Goal: Task Accomplishment & Management: Complete application form

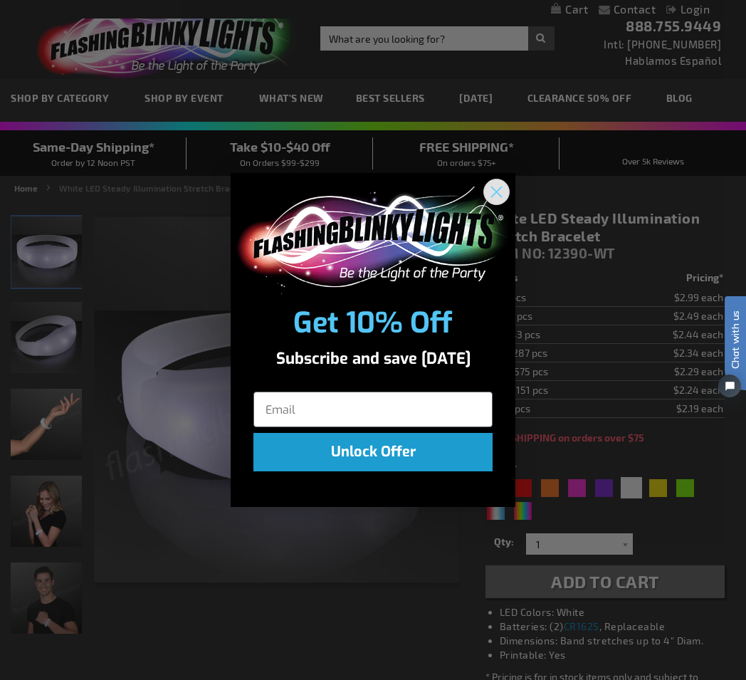
click at [492, 196] on icon "Close dialog" at bounding box center [497, 192] width 10 height 10
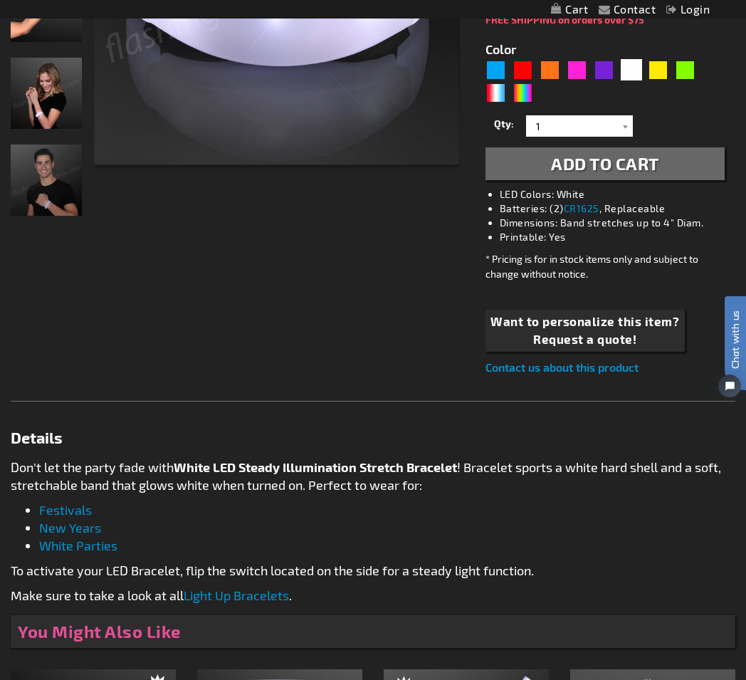
scroll to position [1036, 0]
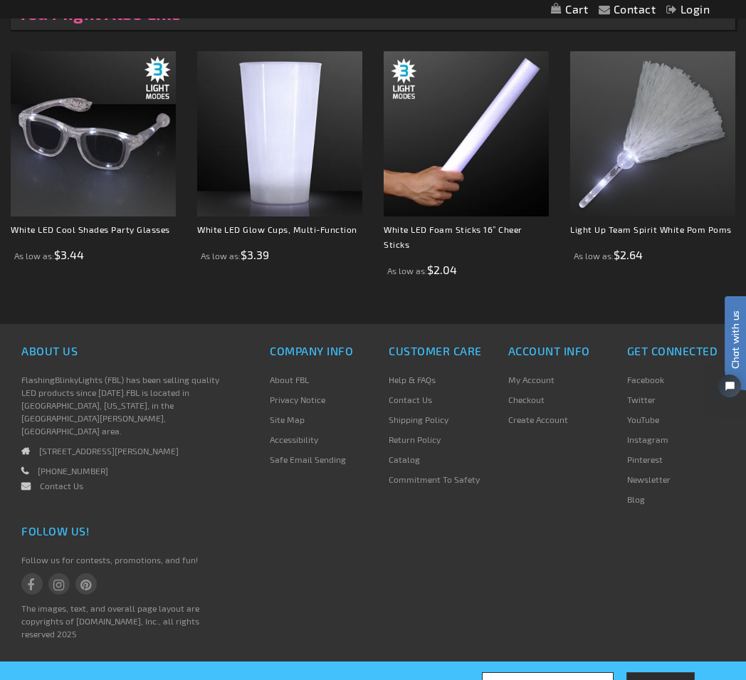
click at [68, 481] on link "Contact Us" at bounding box center [61, 486] width 43 height 10
click at [233, 479] on div "About Us FlashingBlinkyLights (FBL) has been selling quality LED products since…" at bounding box center [124, 430] width 227 height 180
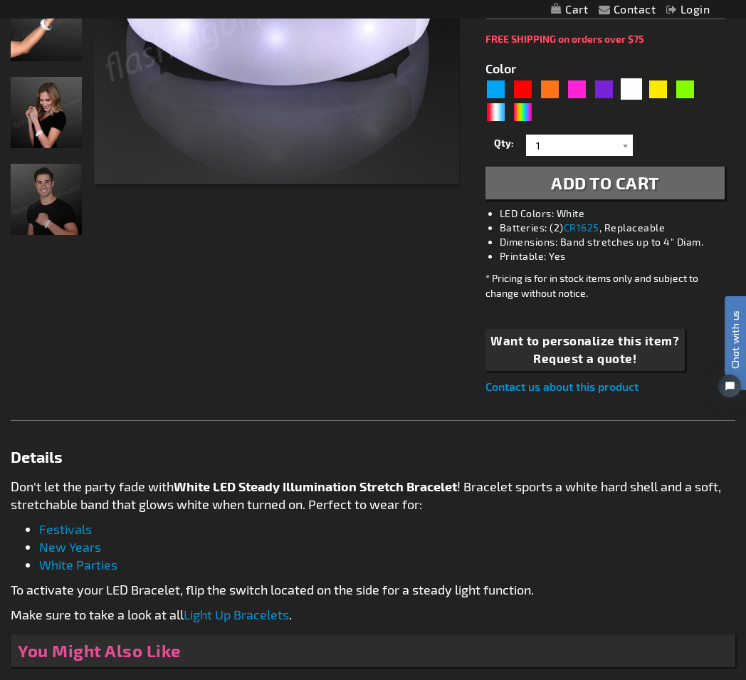
scroll to position [214, 0]
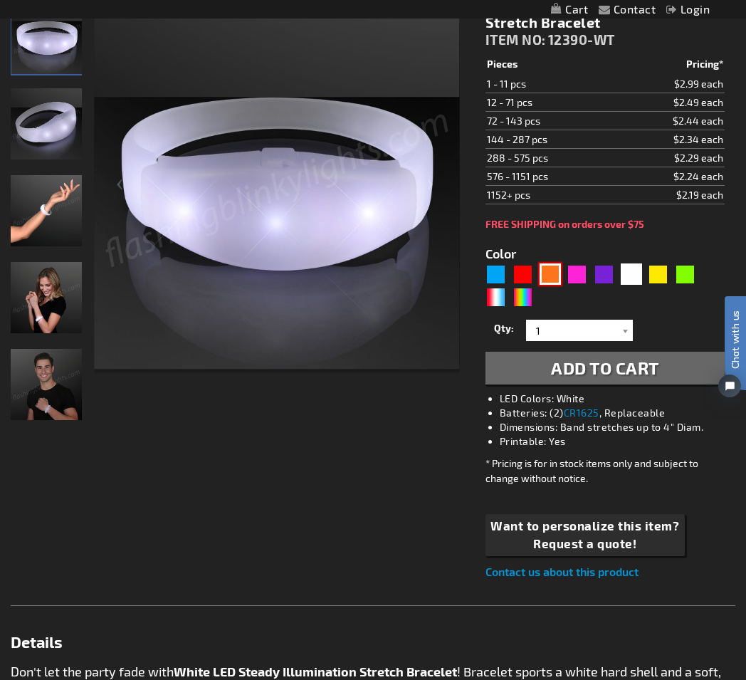
click at [556, 277] on div "Orange" at bounding box center [550, 274] width 21 height 21
type input "5637"
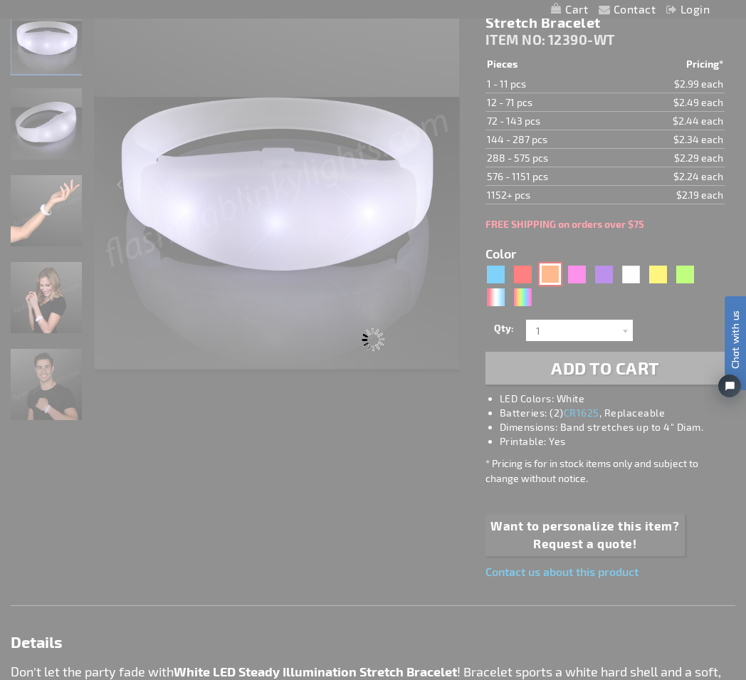
type input "12390-OR"
type input "Customize - Orange LED Steady Illumination Stretch Bracelet - ITEM NO: 12390-OR"
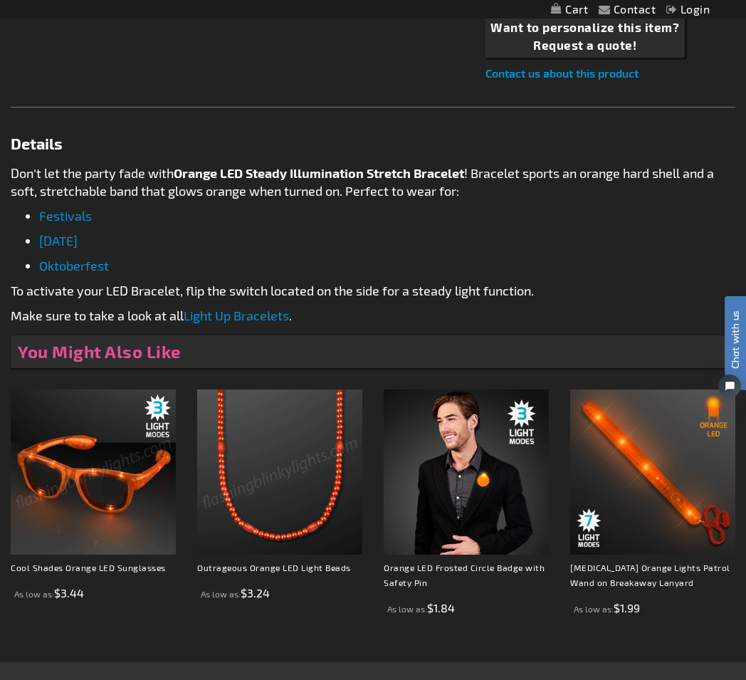
scroll to position [1066, 0]
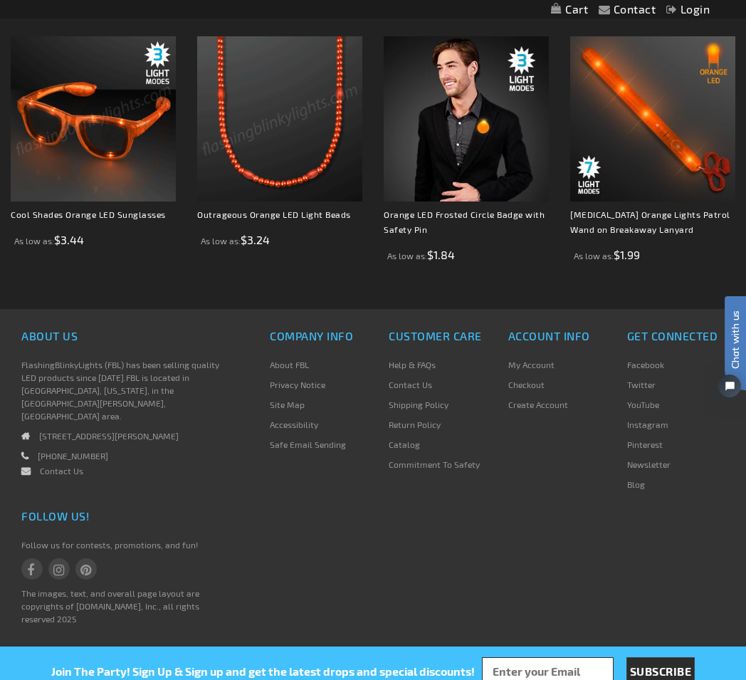
click at [67, 466] on link "Contact Us" at bounding box center [61, 471] width 43 height 10
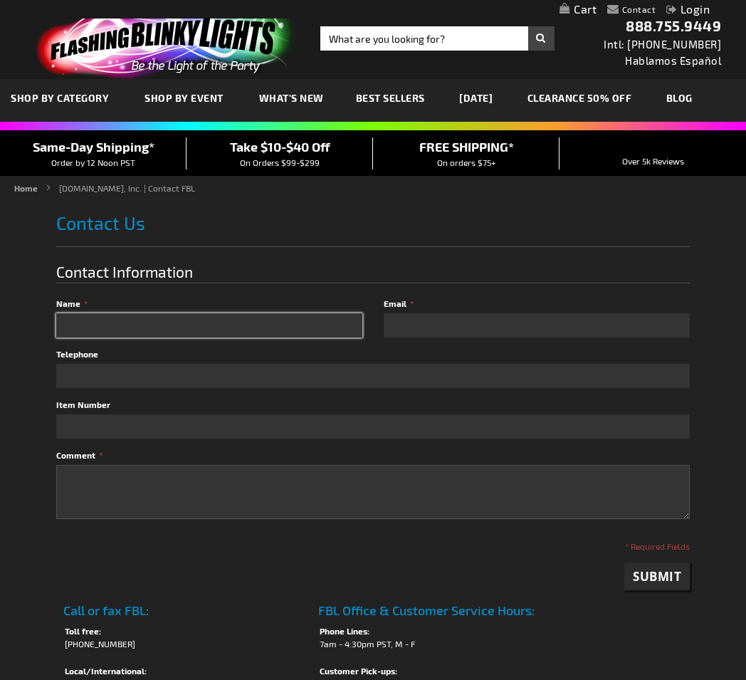
click at [227, 329] on input "Name" at bounding box center [209, 325] width 306 height 24
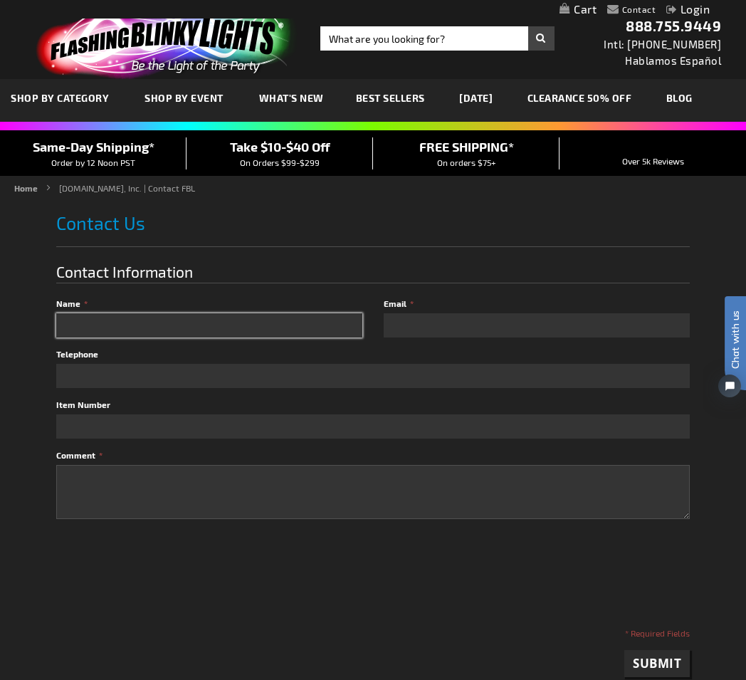
click at [231, 324] on input "Name" at bounding box center [209, 325] width 306 height 24
type input "Jennifer Becker"
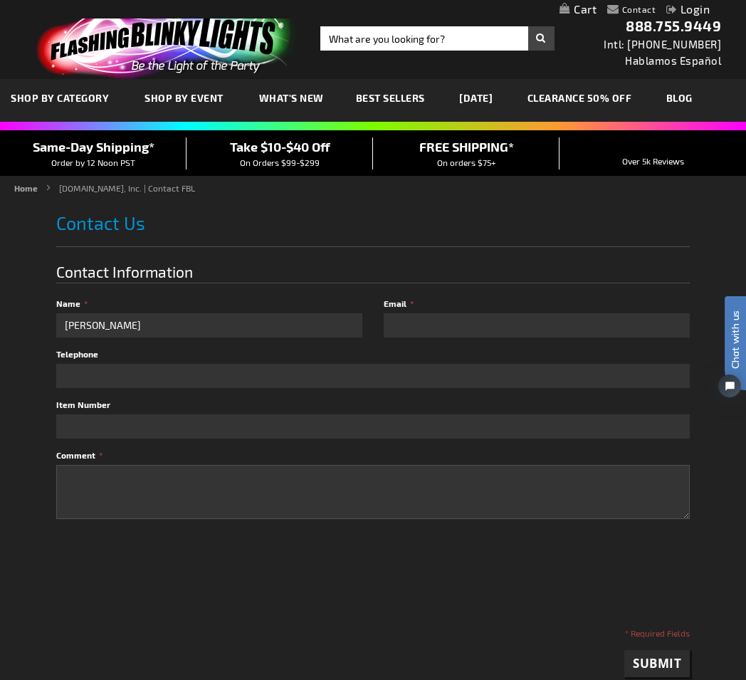
type input "jbecker@metroconnections.com"
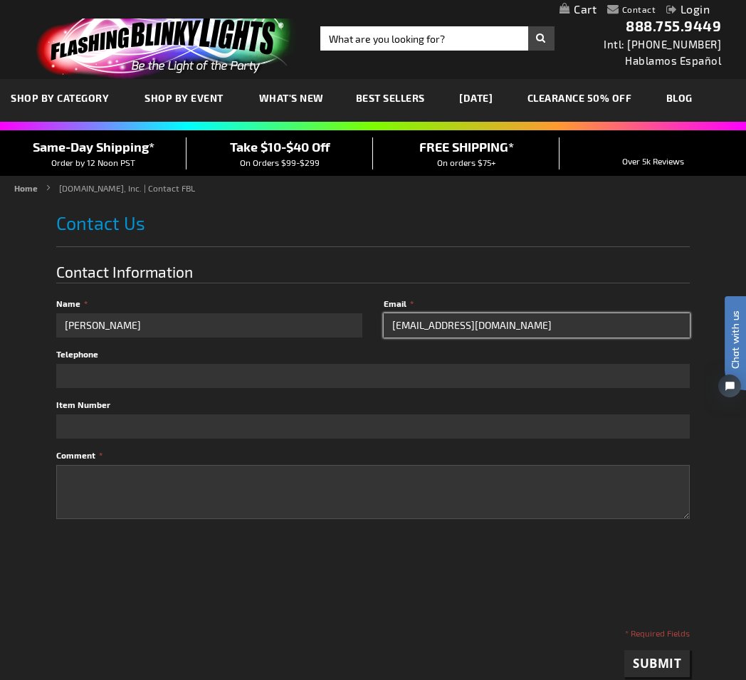
type input "6512717831"
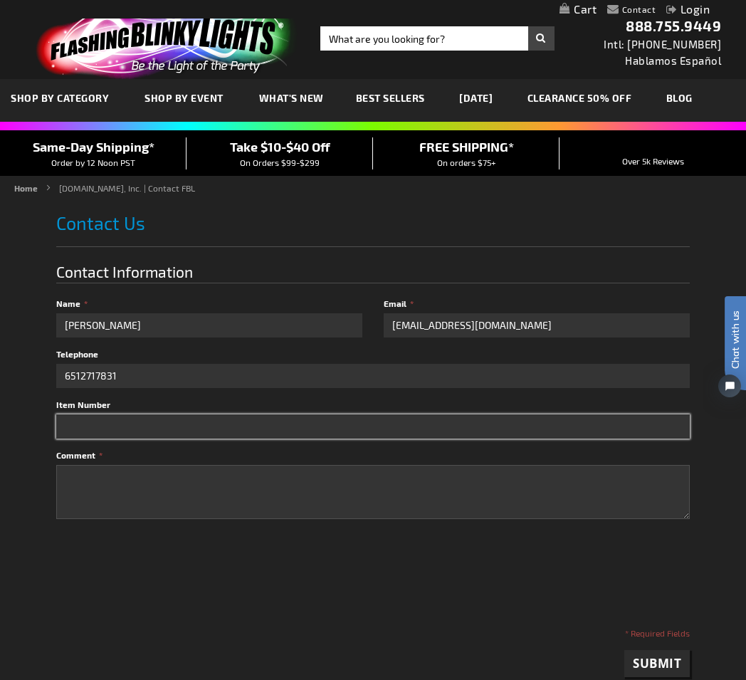
drag, startPoint x: 125, startPoint y: 425, endPoint x: 135, endPoint y: 423, distance: 9.5
click at [126, 425] on input "Item Number" at bounding box center [373, 427] width 635 height 24
paste input "ITEM NO: 12390-WT"
type input "ITEM NO: 12390-WT"
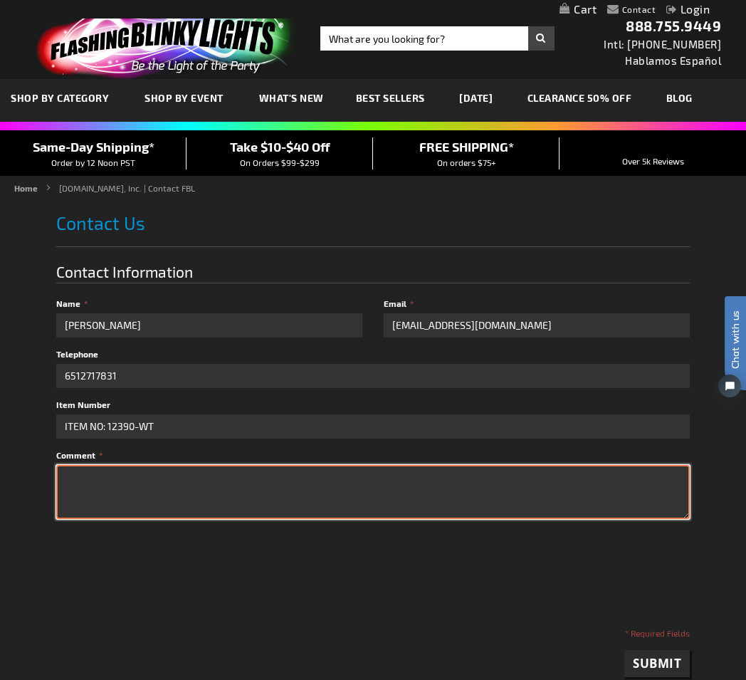
click at [150, 479] on textarea "Comment" at bounding box center [373, 492] width 635 height 54
paste textarea "ITEM NO: 12390-WT"
drag, startPoint x: 534, startPoint y: 477, endPoint x: 519, endPoint y: 476, distance: 15.7
click at [519, 476] on textarea "hello! I'm wondering if you can send me to samples, in orange, for ITEM NO: 123…" at bounding box center [373, 492] width 635 height 54
type textarea "hello! I'm wondering if you can send me to samples, in orange, for ITEM NO: 123…"
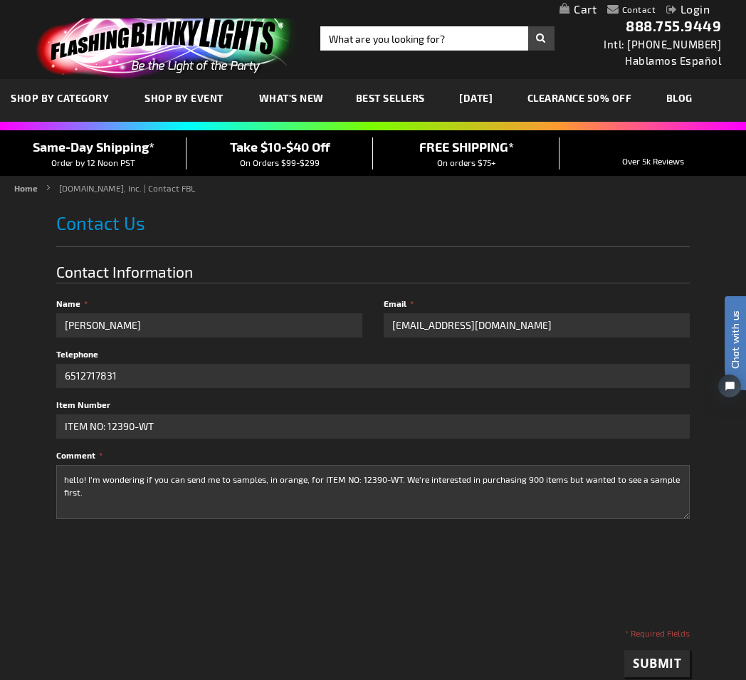
checkbox input "true"
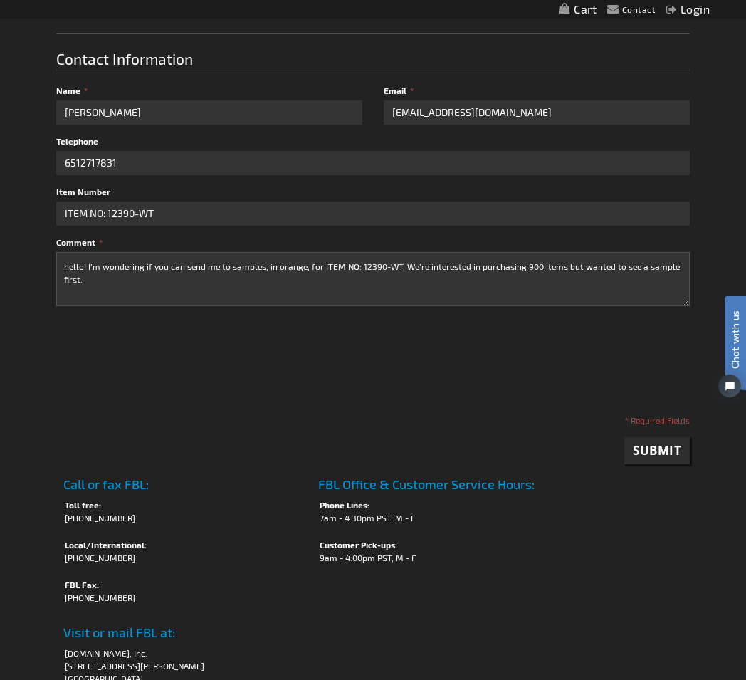
scroll to position [214, 0]
click at [663, 447] on span "Submit" at bounding box center [657, 450] width 48 height 16
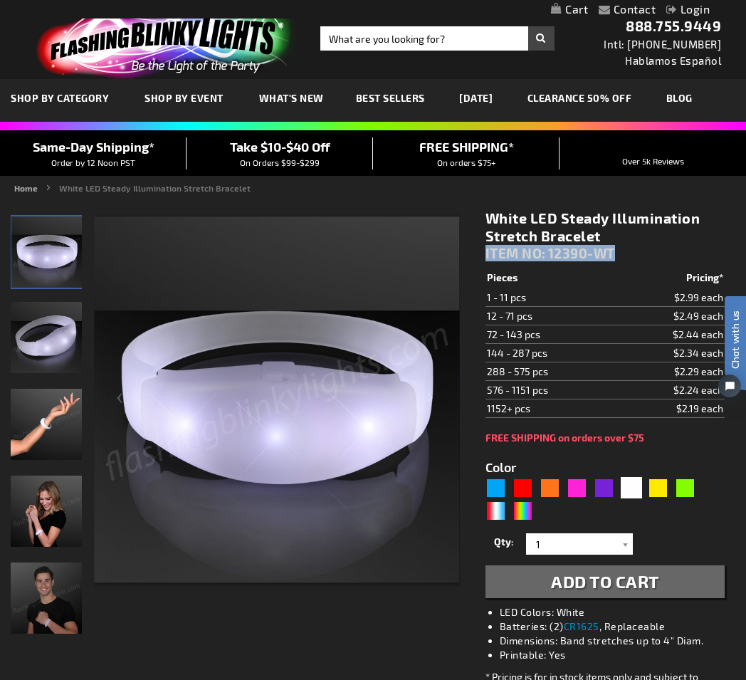
drag, startPoint x: 622, startPoint y: 248, endPoint x: 481, endPoint y: 259, distance: 140.8
click at [481, 259] on div "White LED Steady Illumination Stretch Bracelet ITEM NO: 12390-WT $2.19 Pieces P…" at bounding box center [605, 502] width 261 height 606
copy div "ITEM NO: 12390-WT"
